Goal: Information Seeking & Learning: Learn about a topic

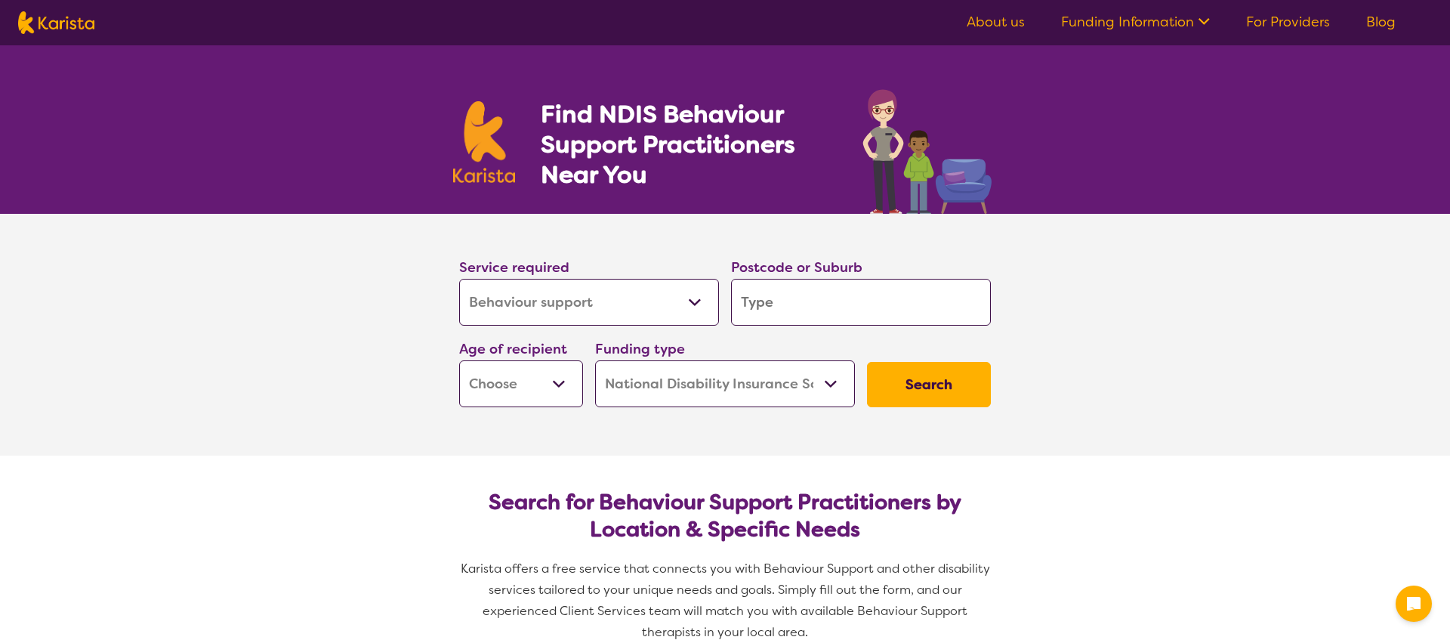
select select "Behaviour support"
select select "NDIS"
select select "Behaviour support"
select select "NDIS"
click at [679, 301] on select "Allied Health Assistant Assessment ([MEDICAL_DATA] or [MEDICAL_DATA]) Behaviour…" at bounding box center [589, 302] width 260 height 47
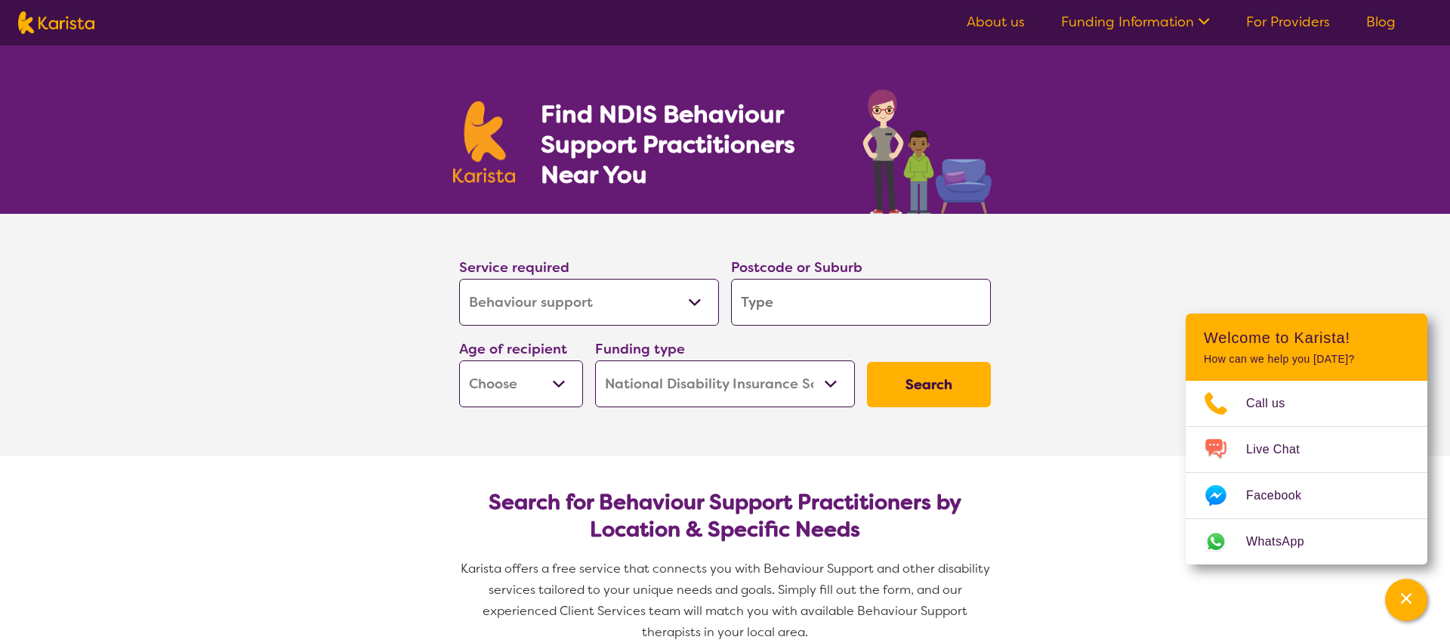
select select "Assessment ([MEDICAL_DATA] or [MEDICAL_DATA])"
click at [459, 279] on select "Allied Health Assistant Assessment ([MEDICAL_DATA] or [MEDICAL_DATA]) Behaviour…" at bounding box center [589, 302] width 260 height 47
select select "Assessment ([MEDICAL_DATA] or [MEDICAL_DATA])"
click at [778, 307] on input "search" at bounding box center [861, 302] width 260 height 47
type input "3"
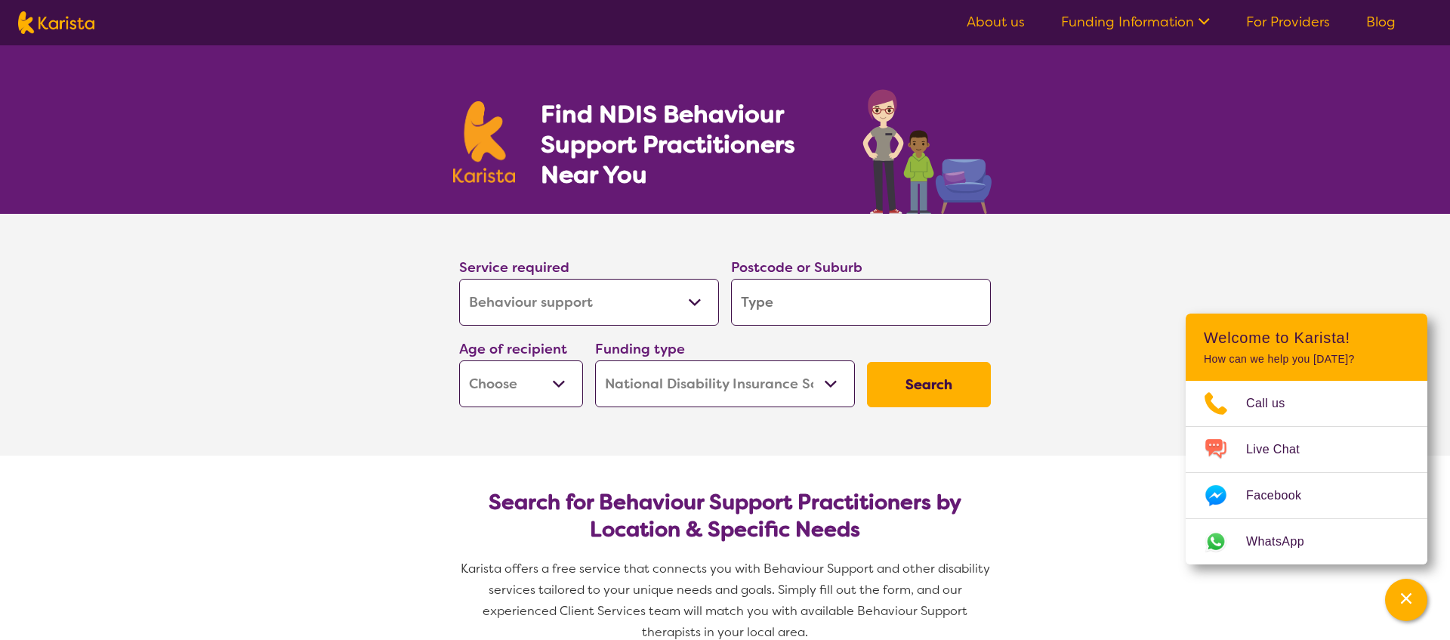
type input "3"
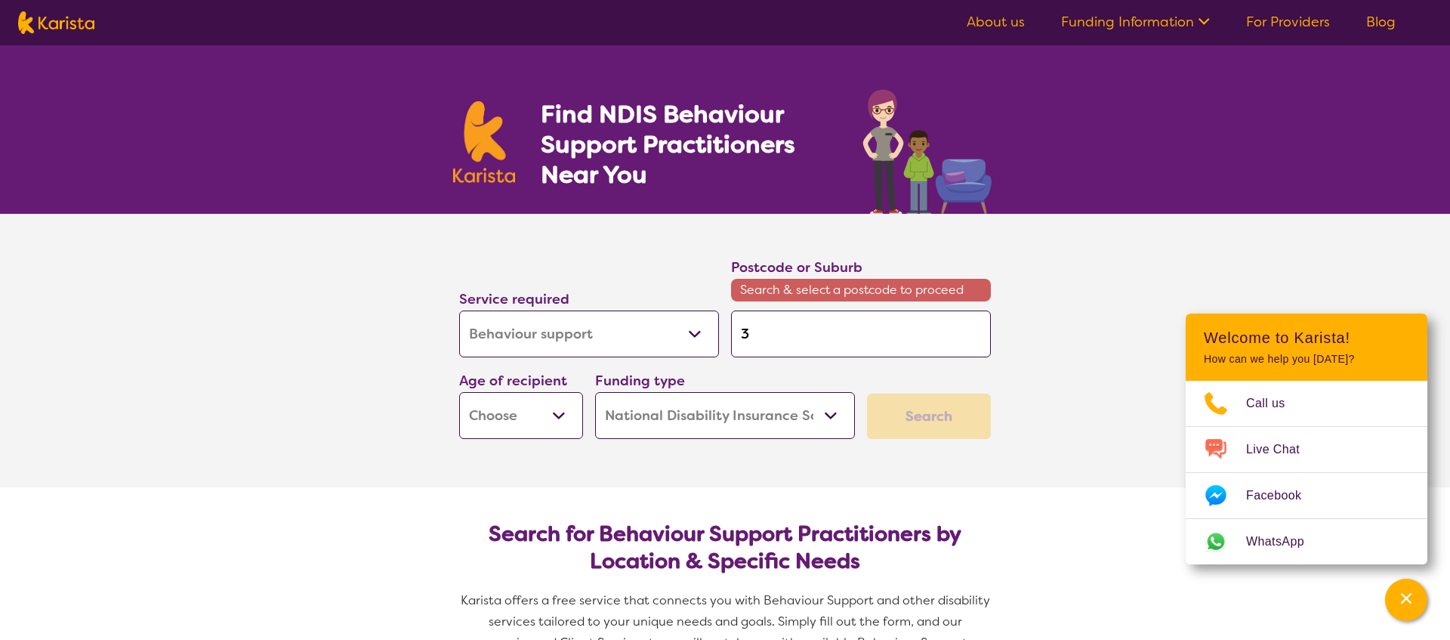
type input "37"
type input "377"
type input "3777"
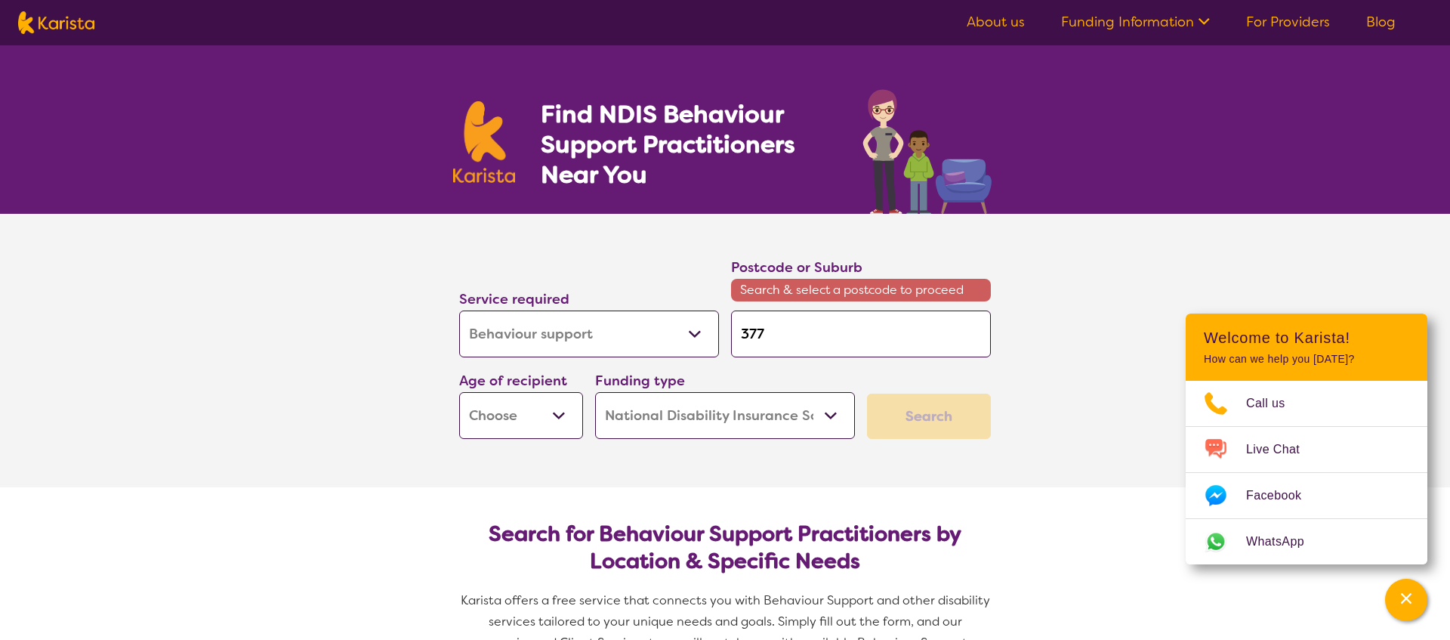
type input "3777"
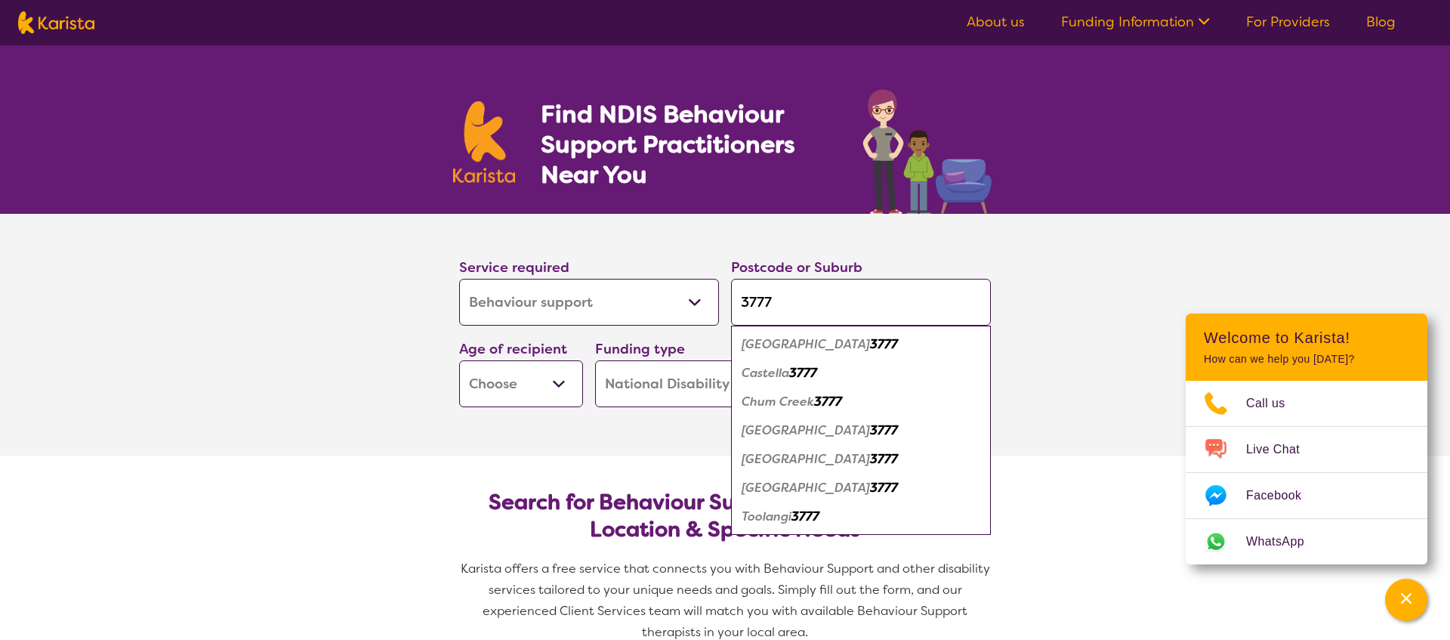
type input "3777"
click at [783, 431] on em "[GEOGRAPHIC_DATA]" at bounding box center [806, 430] width 128 height 16
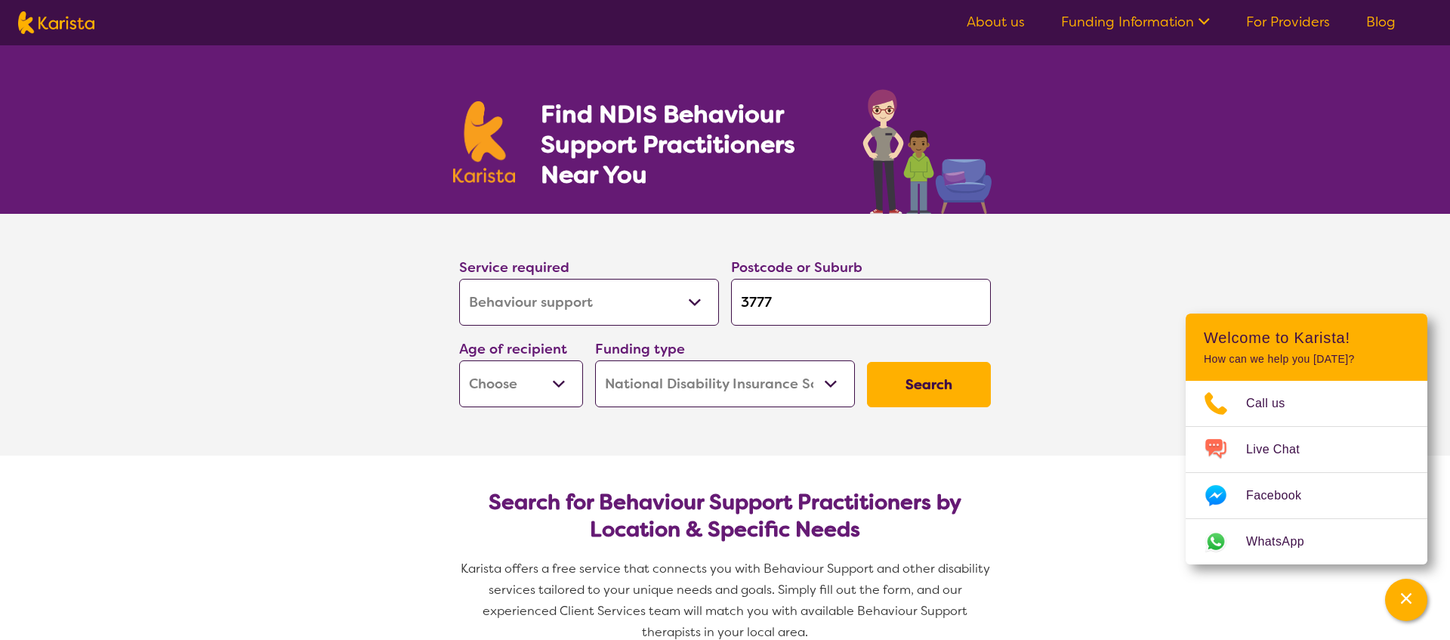
click at [573, 384] on select "Early Childhood - 0 to 9 Child - 10 to 11 Adolescent - 12 to 17 Adult - 18 to 6…" at bounding box center [521, 383] width 124 height 47
click at [564, 386] on select "Early Childhood - 0 to 9 Child - 10 to 11 Adolescent - 12 to 17 Adult - 18 to 6…" at bounding box center [521, 383] width 124 height 47
select select "EC"
click at [459, 360] on select "Early Childhood - 0 to 9 Child - 10 to 11 Adolescent - 12 to 17 Adult - 18 to 6…" at bounding box center [521, 383] width 124 height 47
select select "EC"
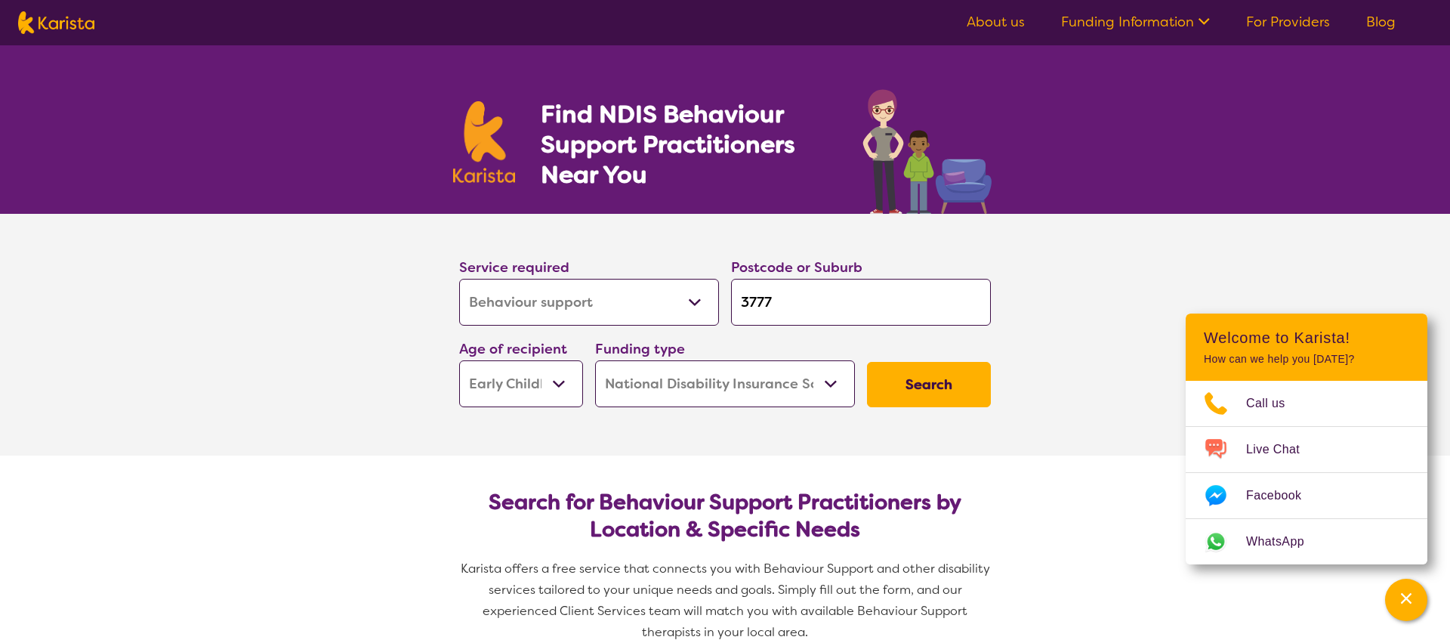
click at [685, 393] on select "Home Care Package (HCP) National Disability Insurance Scheme (NDIS) I don't know" at bounding box center [725, 383] width 260 height 47
select select "i-don-t-know"
click at [595, 360] on select "Home Care Package (HCP) National Disability Insurance Scheme (NDIS) I don't know" at bounding box center [725, 383] width 260 height 47
select select "i-don-t-know"
click at [936, 390] on button "Search" at bounding box center [929, 384] width 124 height 45
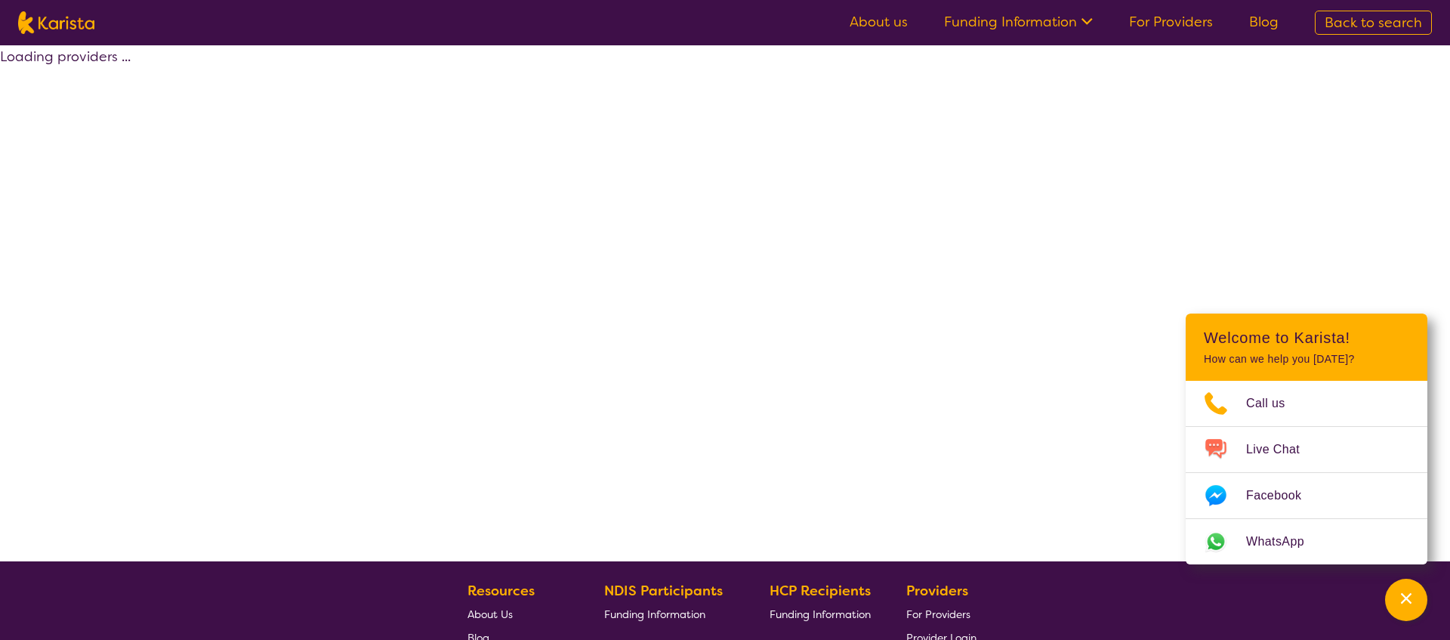
select select "Assessment ([MEDICAL_DATA] or [MEDICAL_DATA])"
select select "EC"
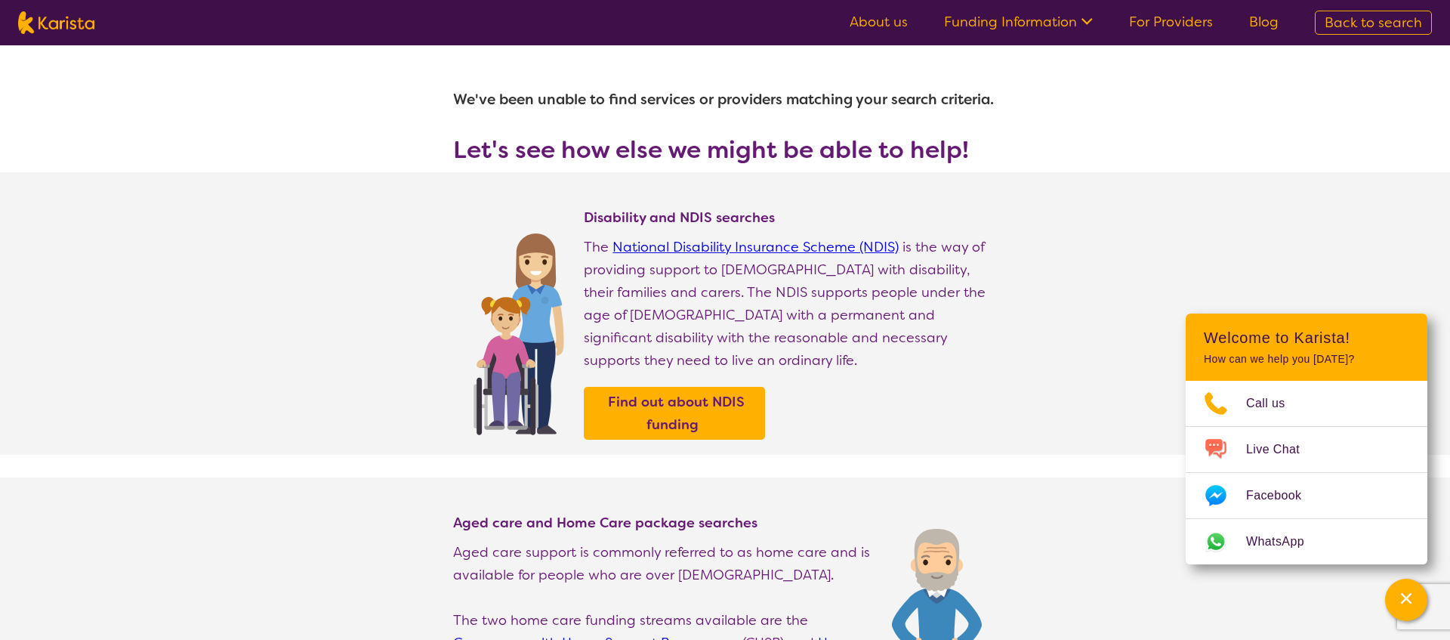
select select "Behaviour support"
select select "EC"
select select "NDIS"
select select "Behaviour support"
select select "EC"
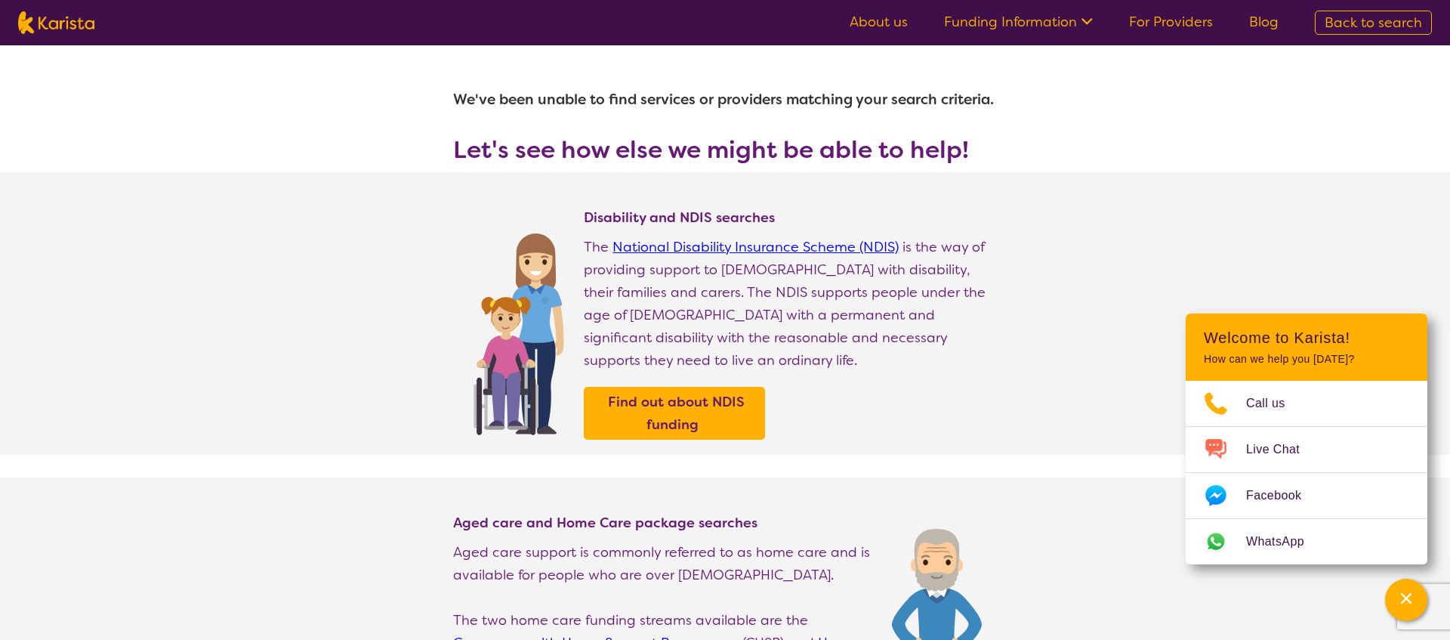
select select "NDIS"
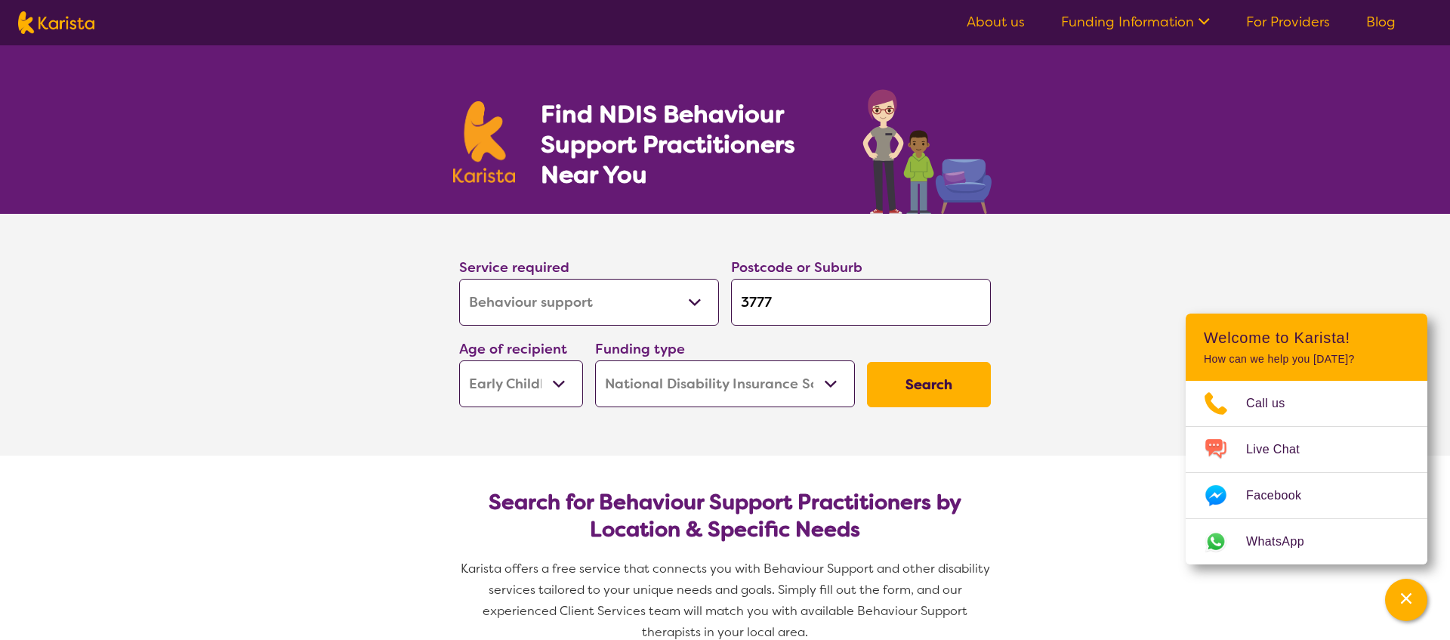
click at [656, 307] on select "Allied Health Assistant Assessment ([MEDICAL_DATA] or [MEDICAL_DATA]) Behaviour…" at bounding box center [589, 302] width 260 height 47
select select "Assessment ([MEDICAL_DATA] or [MEDICAL_DATA])"
click at [459, 279] on select "Allied Health Assistant Assessment ([MEDICAL_DATA] or [MEDICAL_DATA]) Behaviour…" at bounding box center [589, 302] width 260 height 47
select select "Assessment ([MEDICAL_DATA] or [MEDICAL_DATA])"
click at [801, 380] on select "Home Care Package (HCP) National Disability Insurance Scheme (NDIS) I don't know" at bounding box center [725, 383] width 260 height 47
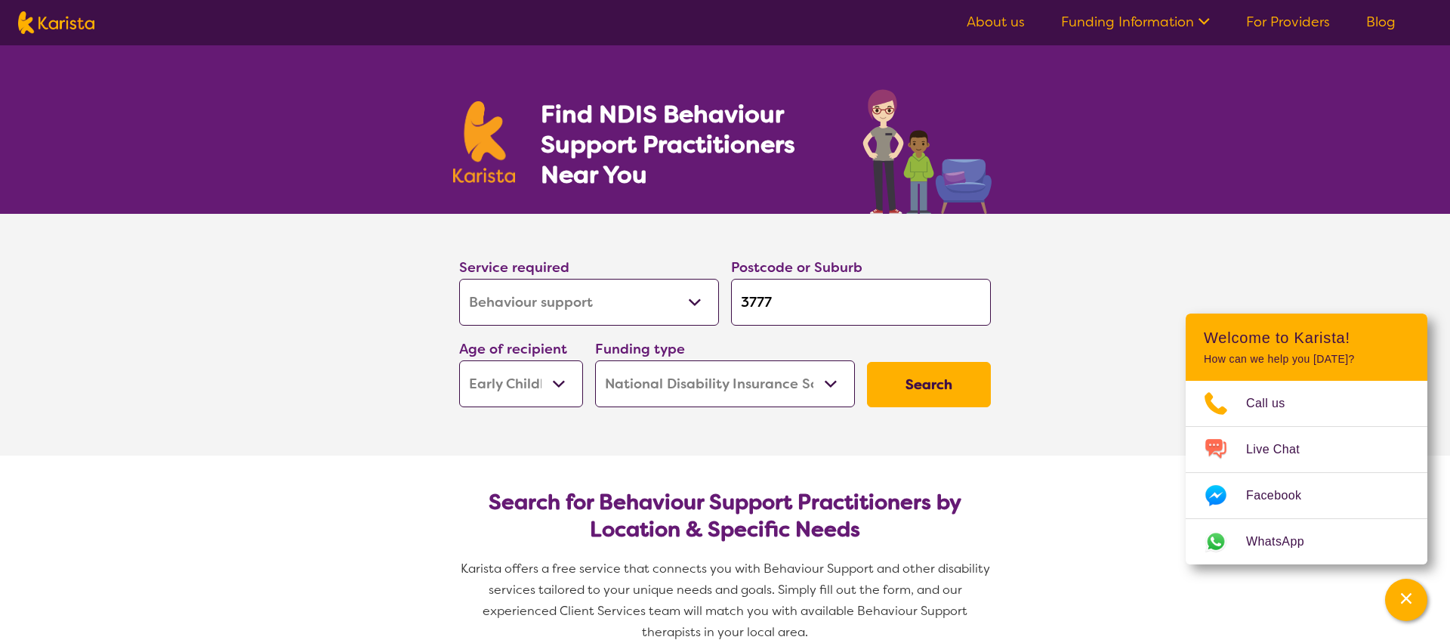
select select "i-don-t-know"
click at [595, 360] on select "Home Care Package (HCP) National Disability Insurance Scheme (NDIS) I don't know" at bounding box center [725, 383] width 260 height 47
select select "i-don-t-know"
drag, startPoint x: 831, startPoint y: 306, endPoint x: 681, endPoint y: 300, distance: 149.7
click at [684, 300] on div "Service required Allied Health Assistant Assessment ([MEDICAL_DATA] or [MEDICAL…" at bounding box center [725, 331] width 544 height 163
